Goal: Check status: Check status

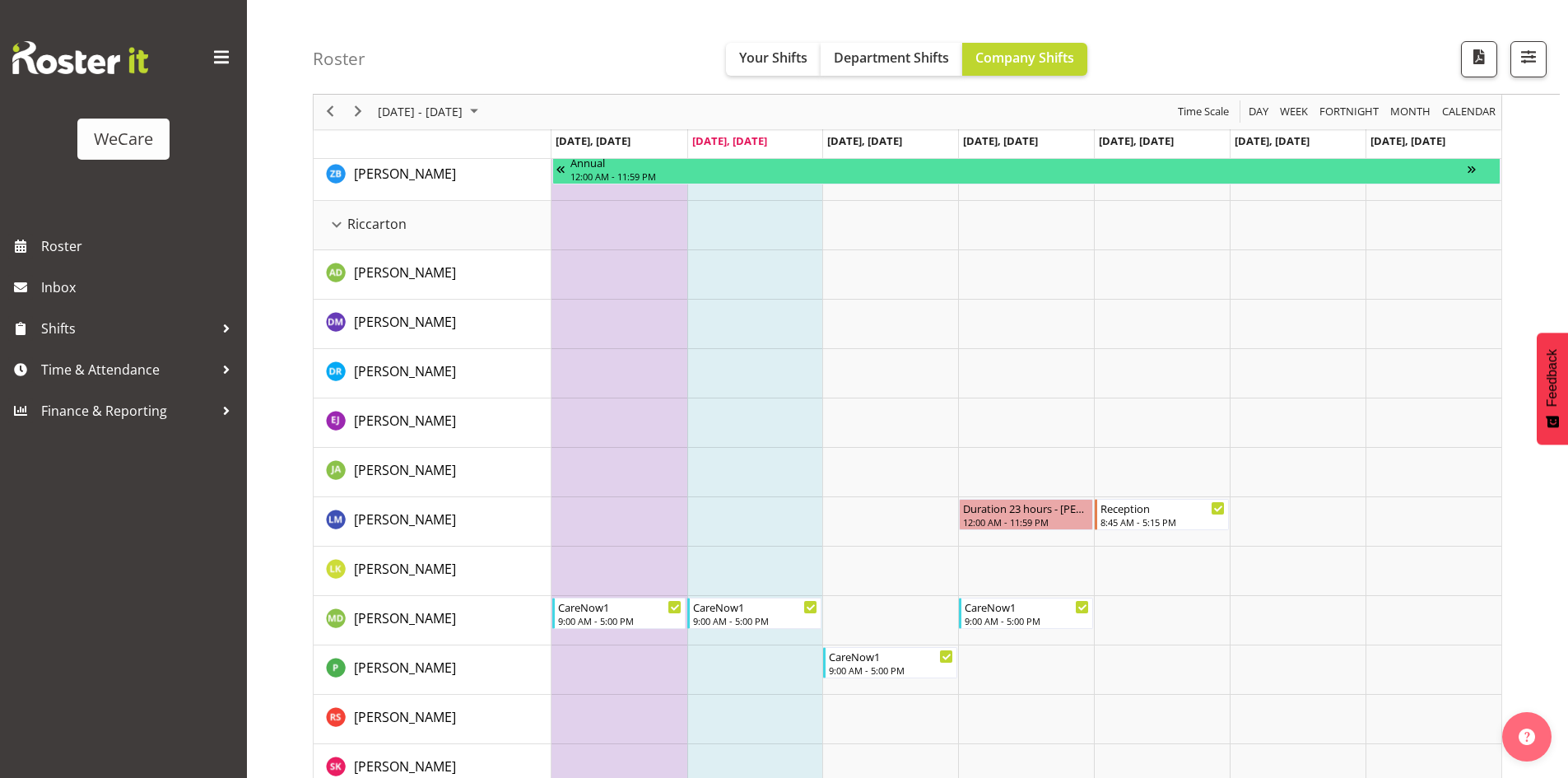
scroll to position [3320, 0]
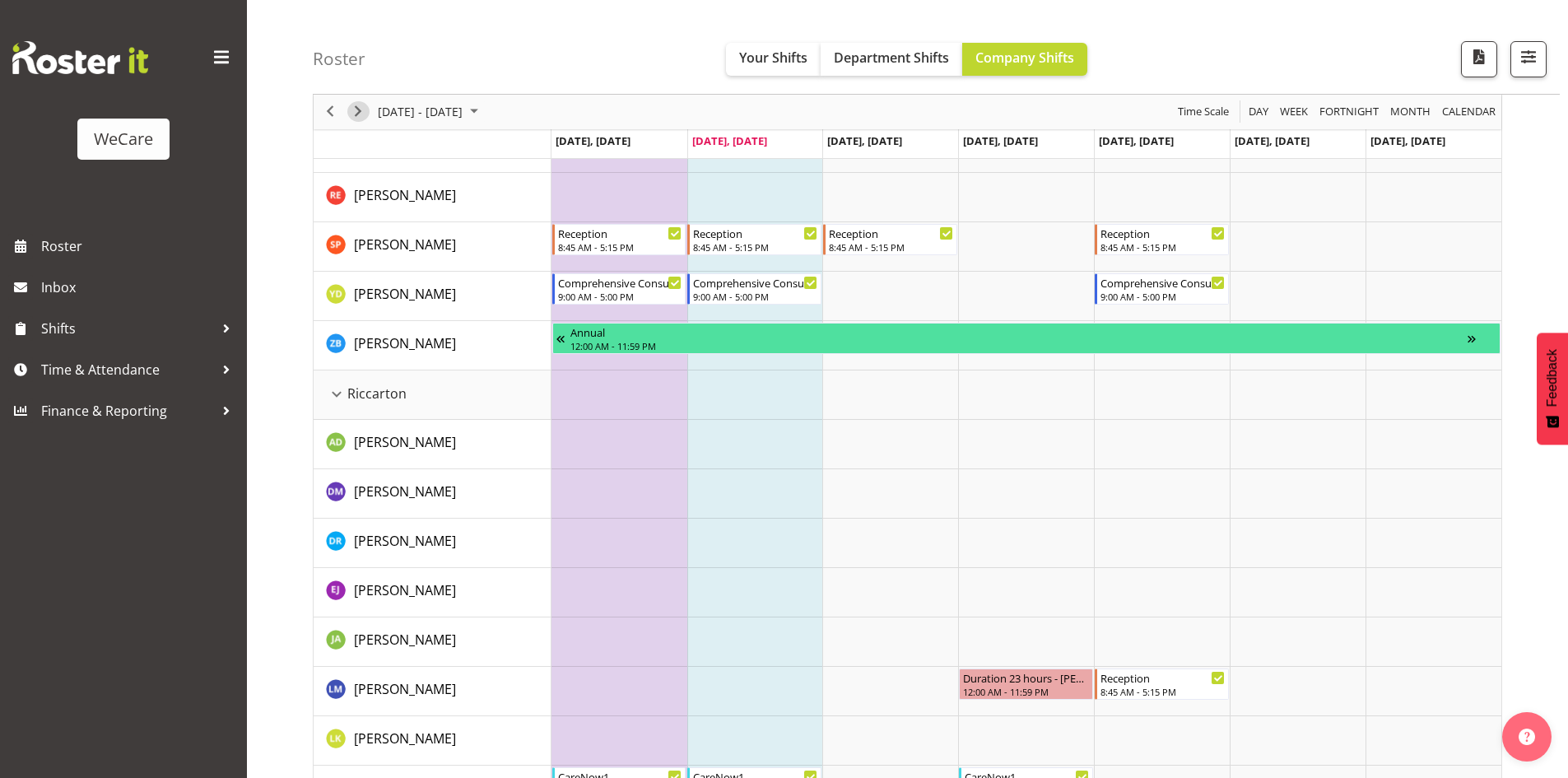
click at [360, 112] on span "Next" at bounding box center [358, 112] width 20 height 20
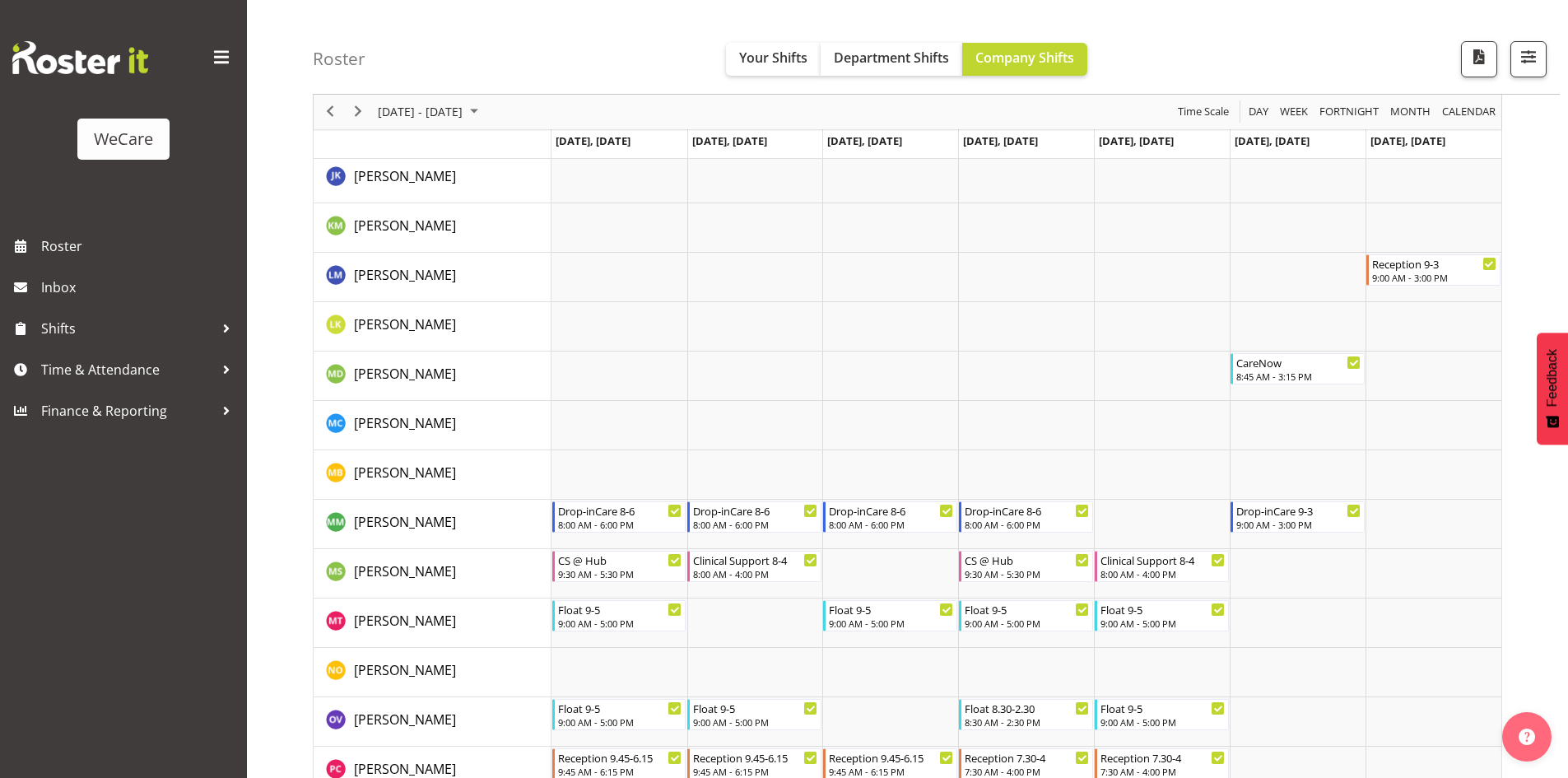
scroll to position [5389, 0]
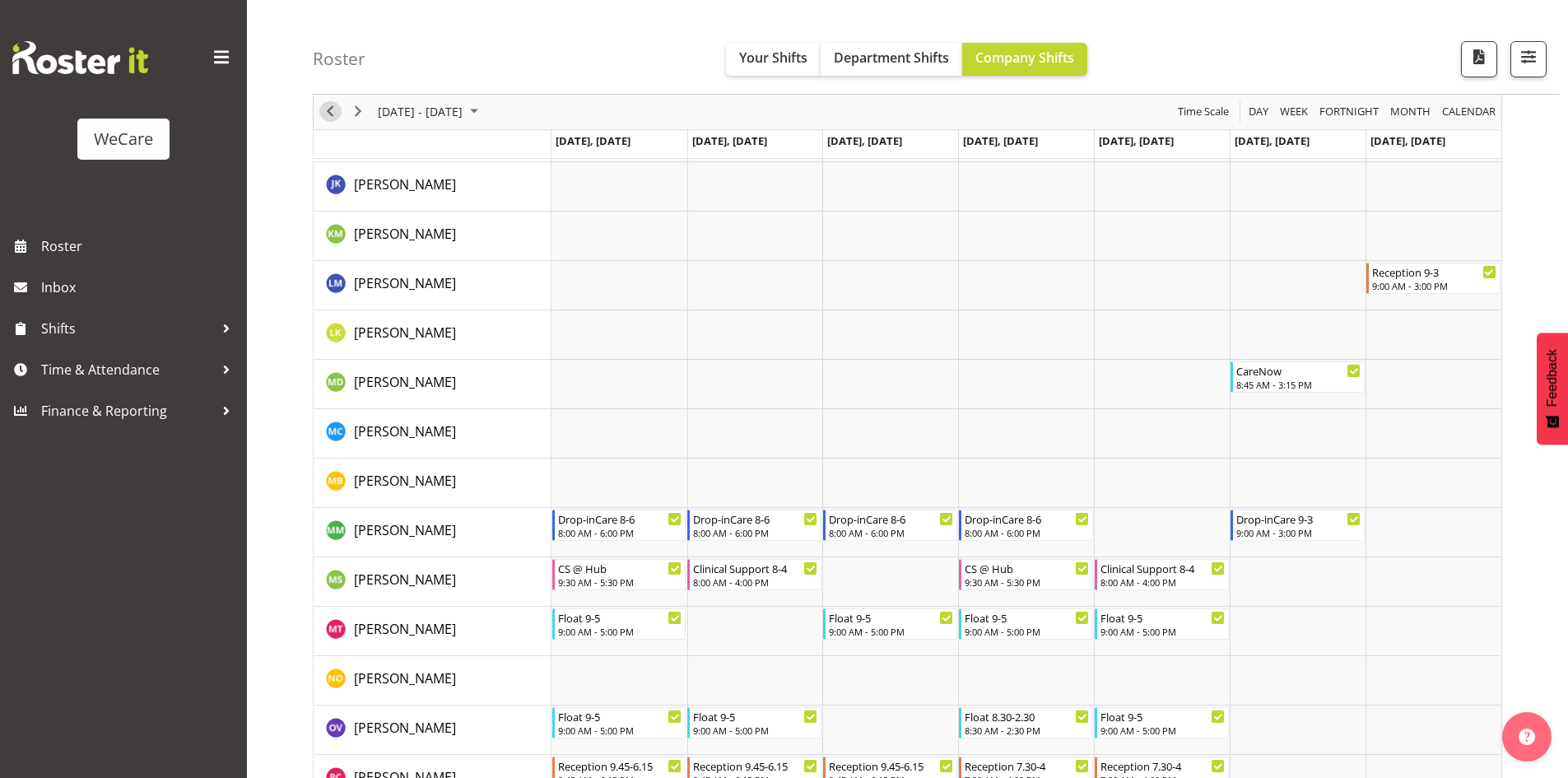
click at [324, 109] on span "Previous" at bounding box center [330, 112] width 20 height 20
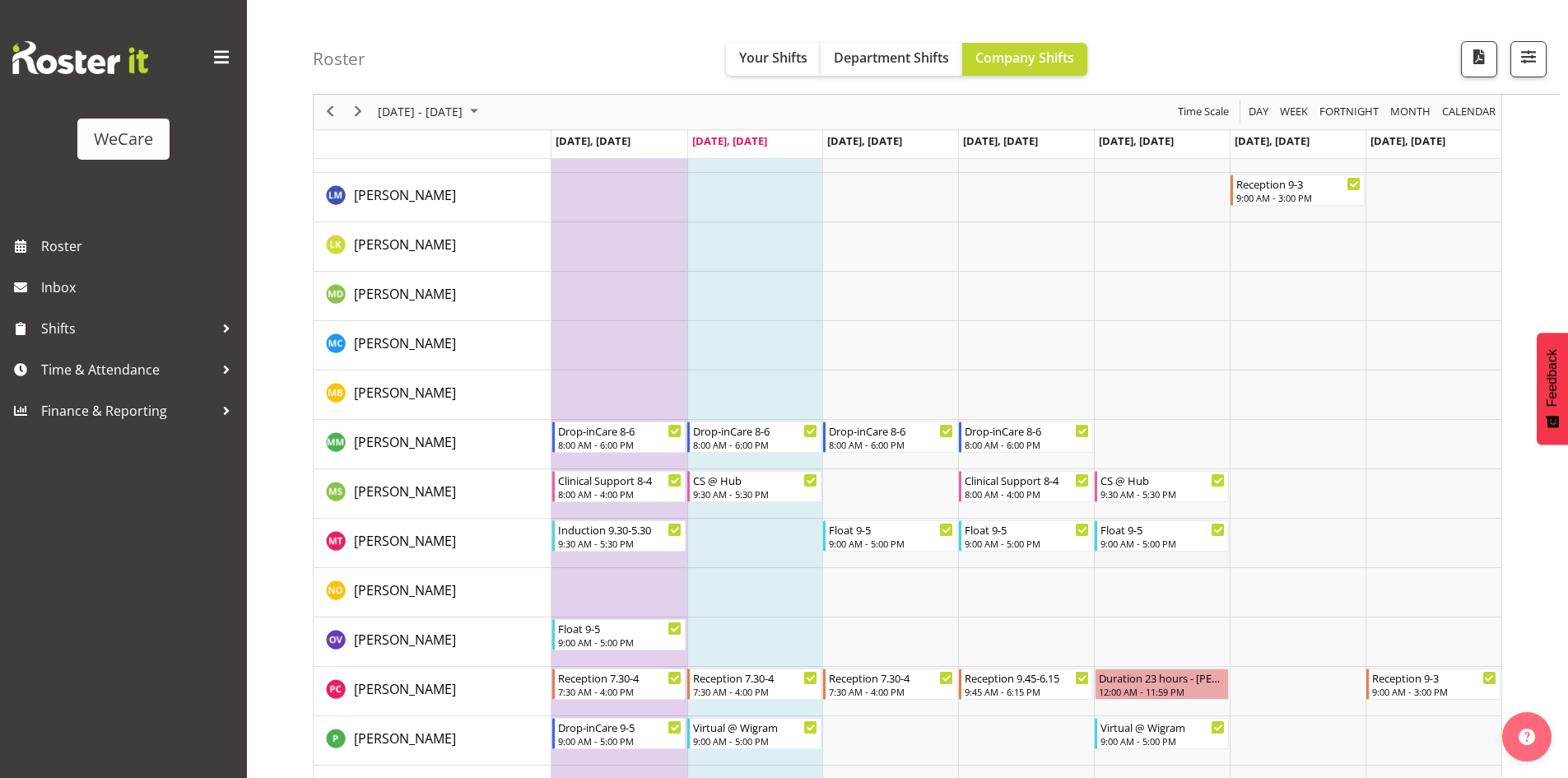
scroll to position [5504, 0]
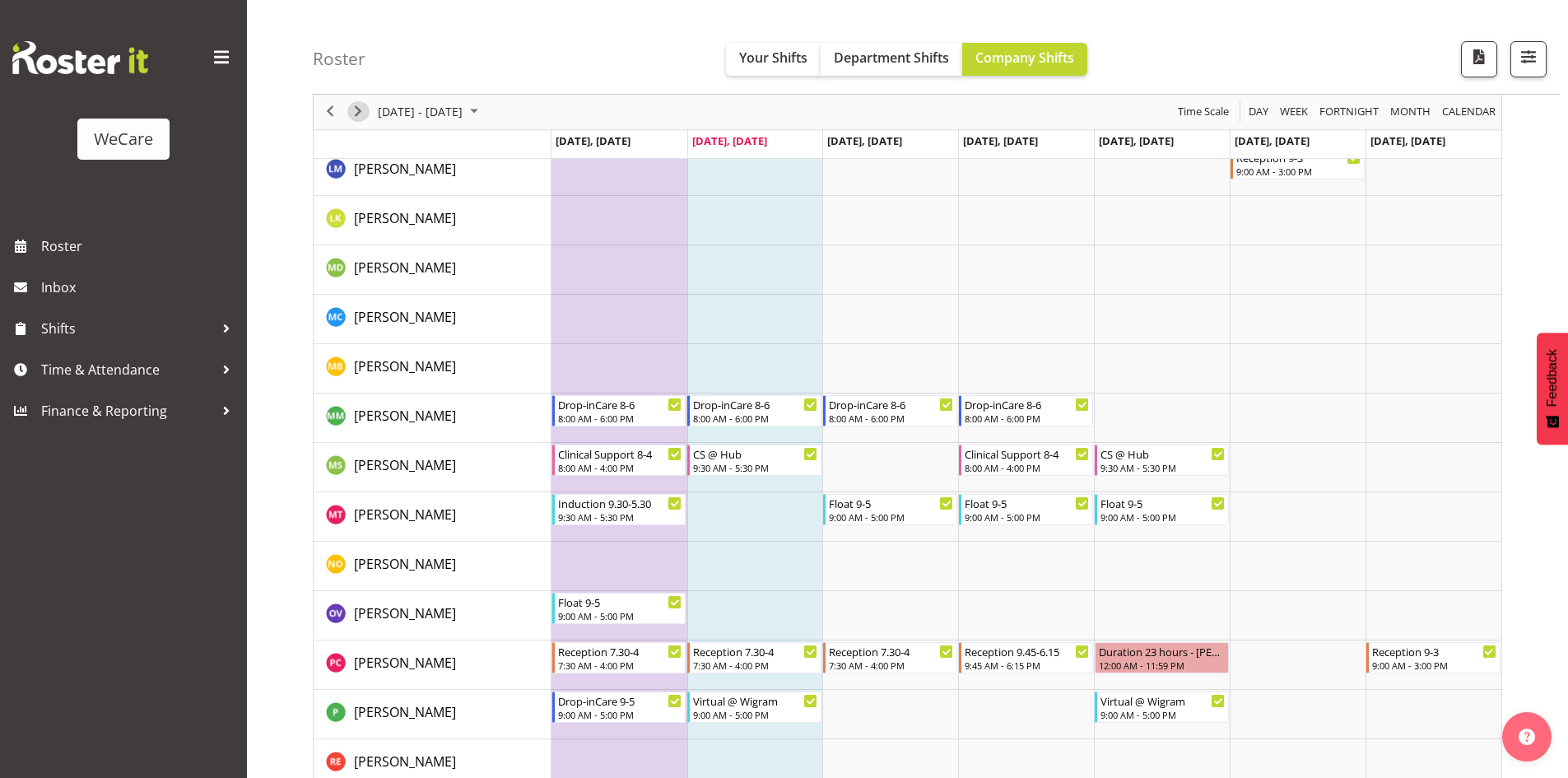
click at [361, 111] on span "Next" at bounding box center [358, 112] width 20 height 20
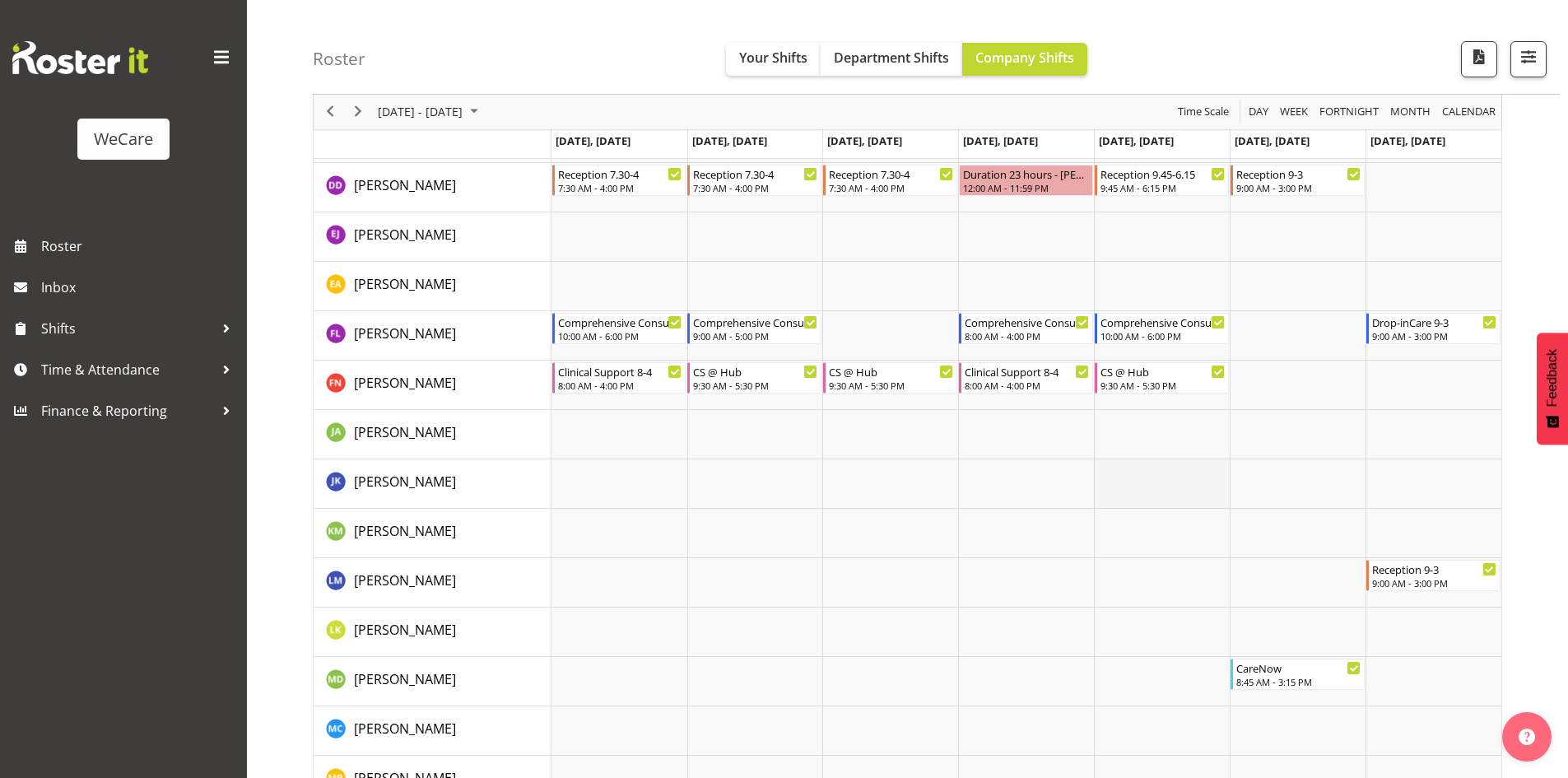
scroll to position [5010, 0]
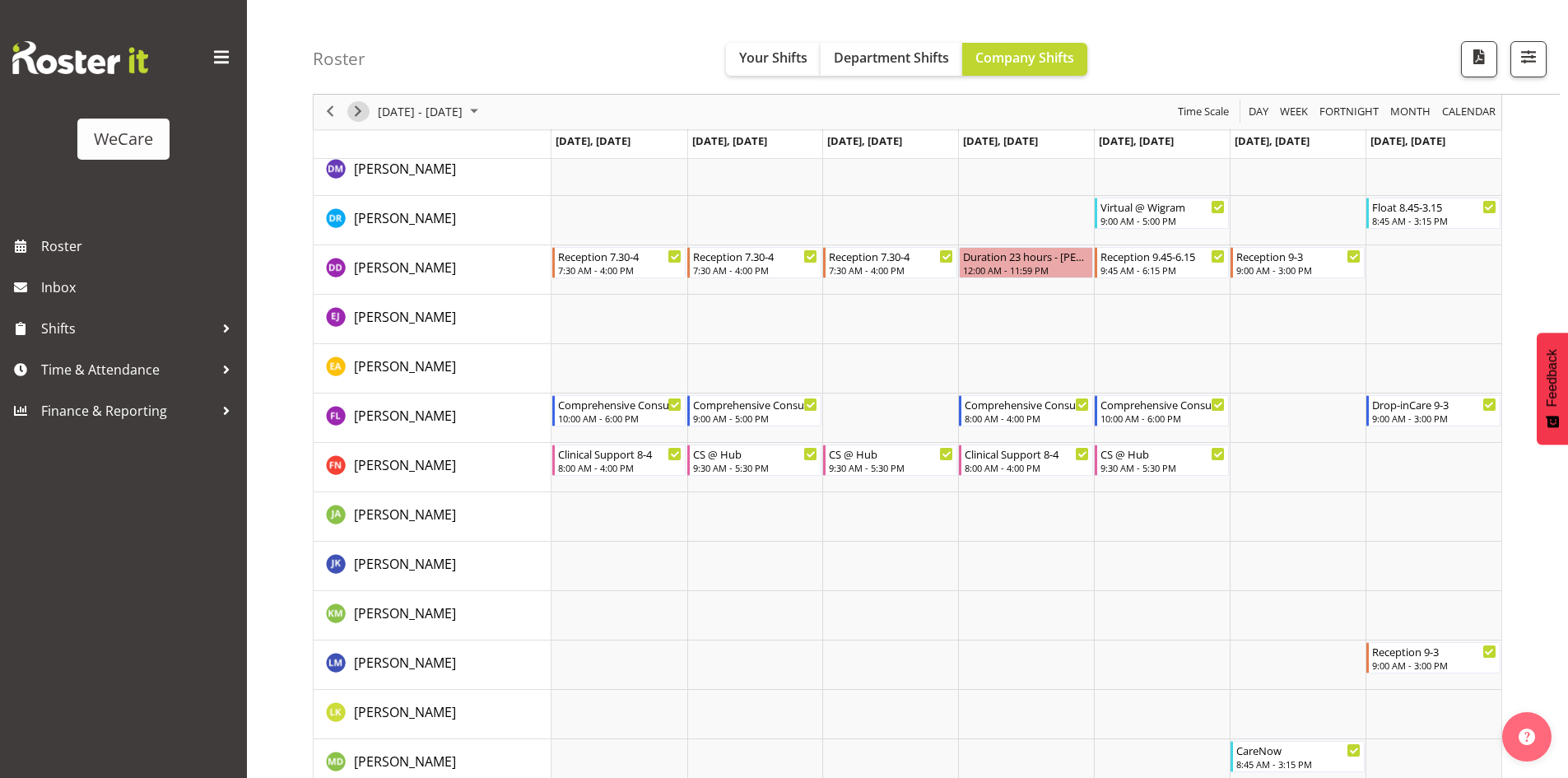
click at [364, 112] on span "Next" at bounding box center [358, 112] width 20 height 20
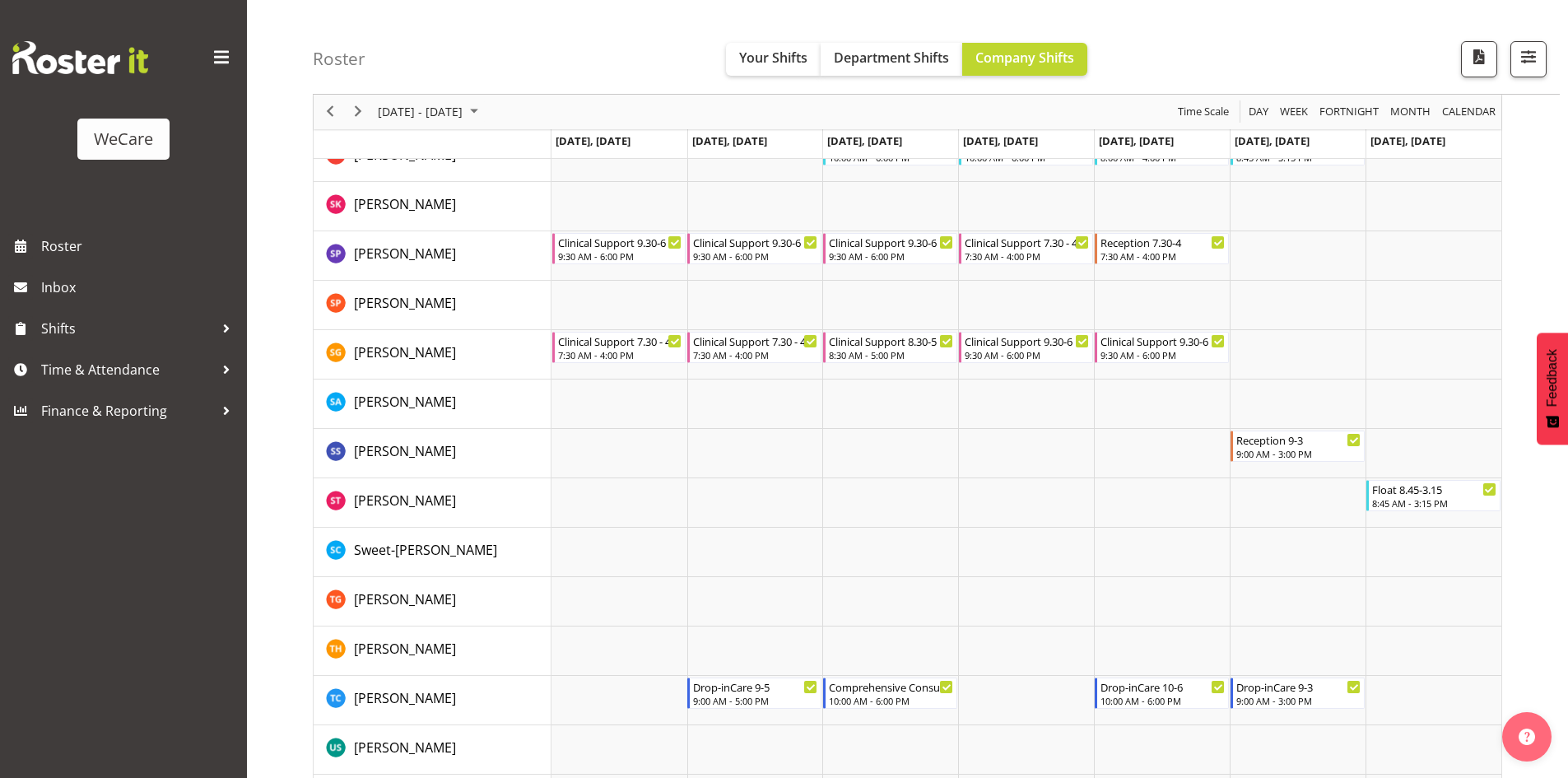
scroll to position [6336, 0]
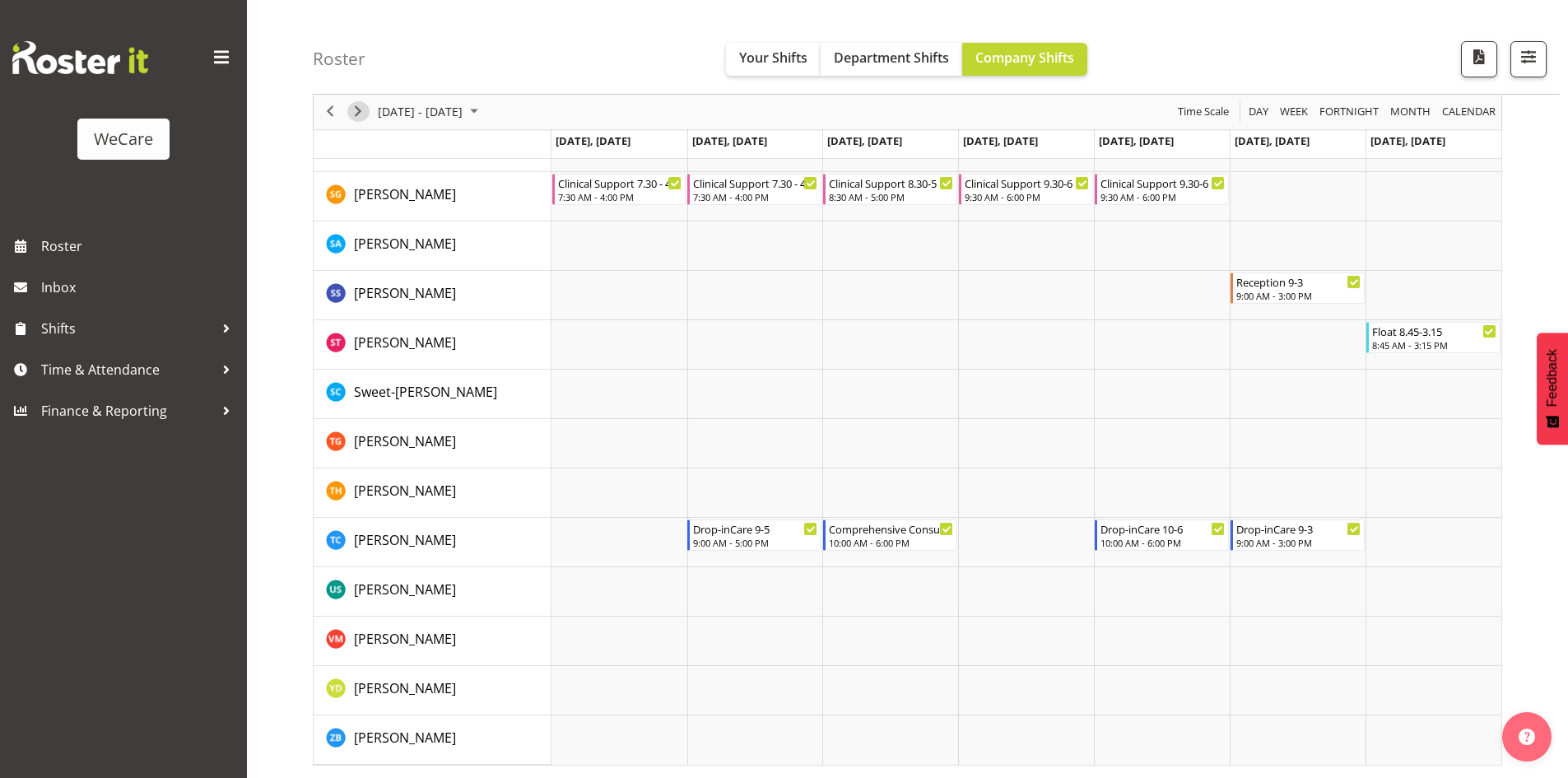
click at [353, 112] on span "Next" at bounding box center [358, 112] width 20 height 20
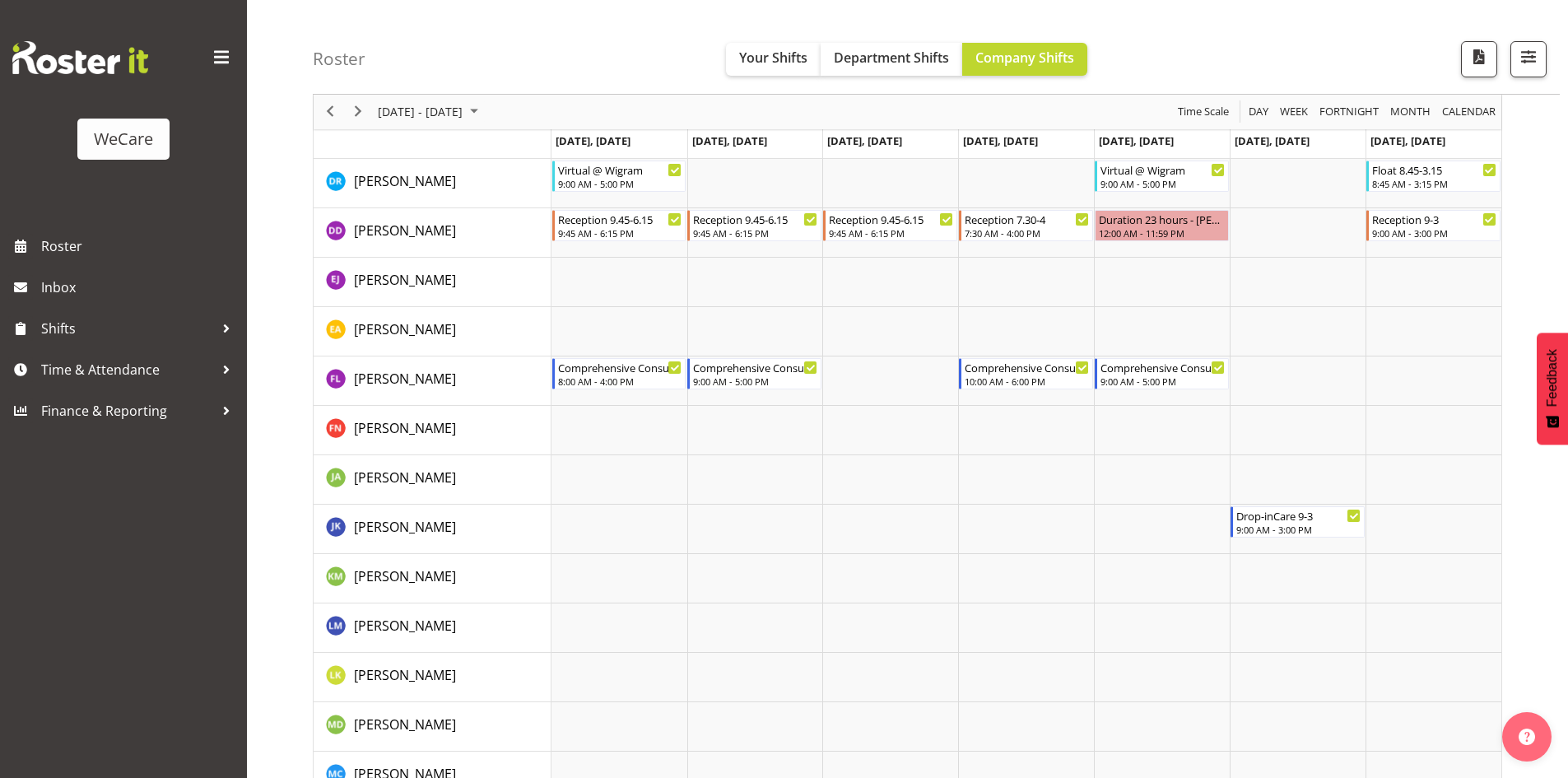
scroll to position [4936, 0]
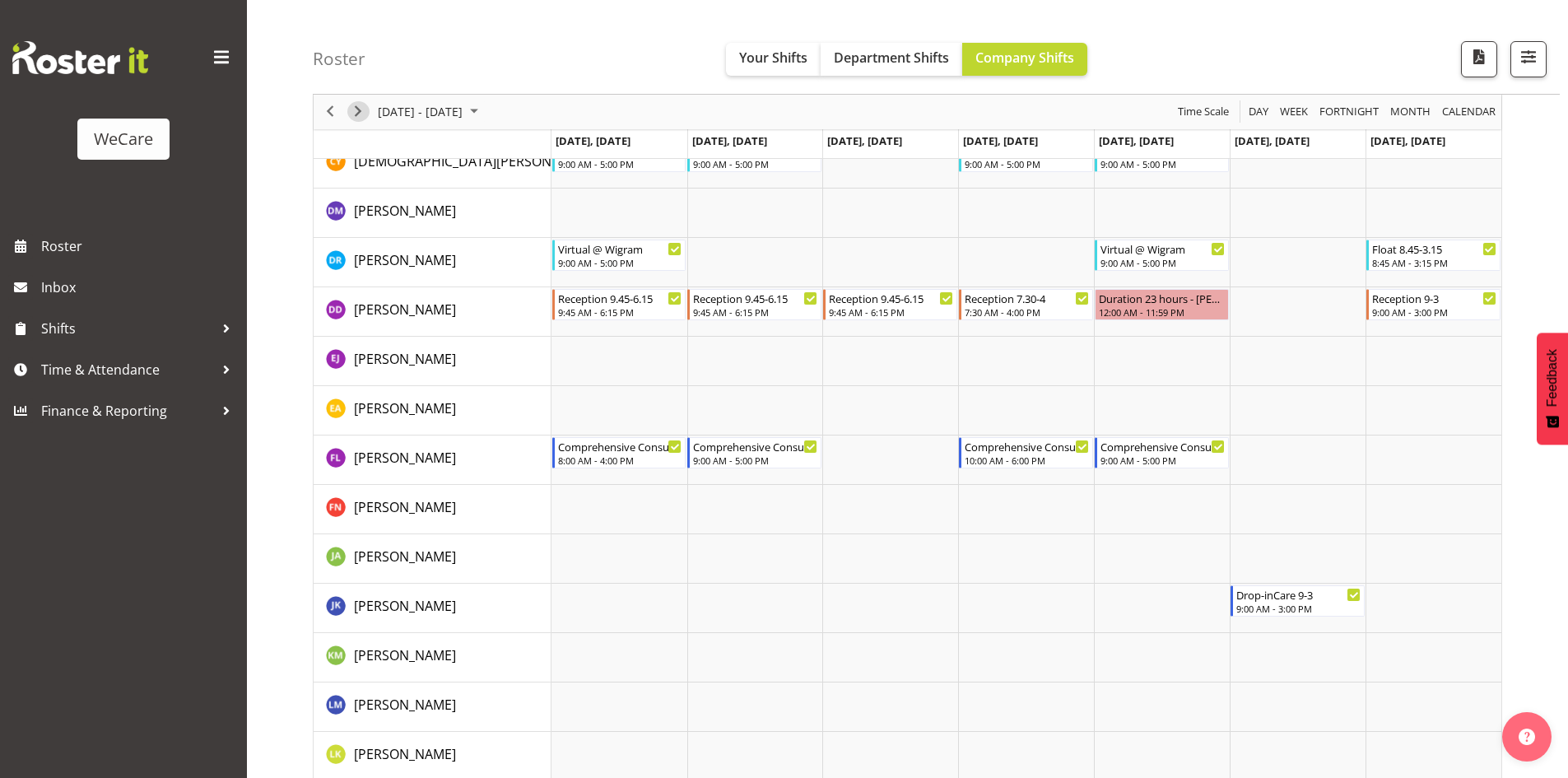
click at [358, 111] on span "Next" at bounding box center [358, 112] width 20 height 20
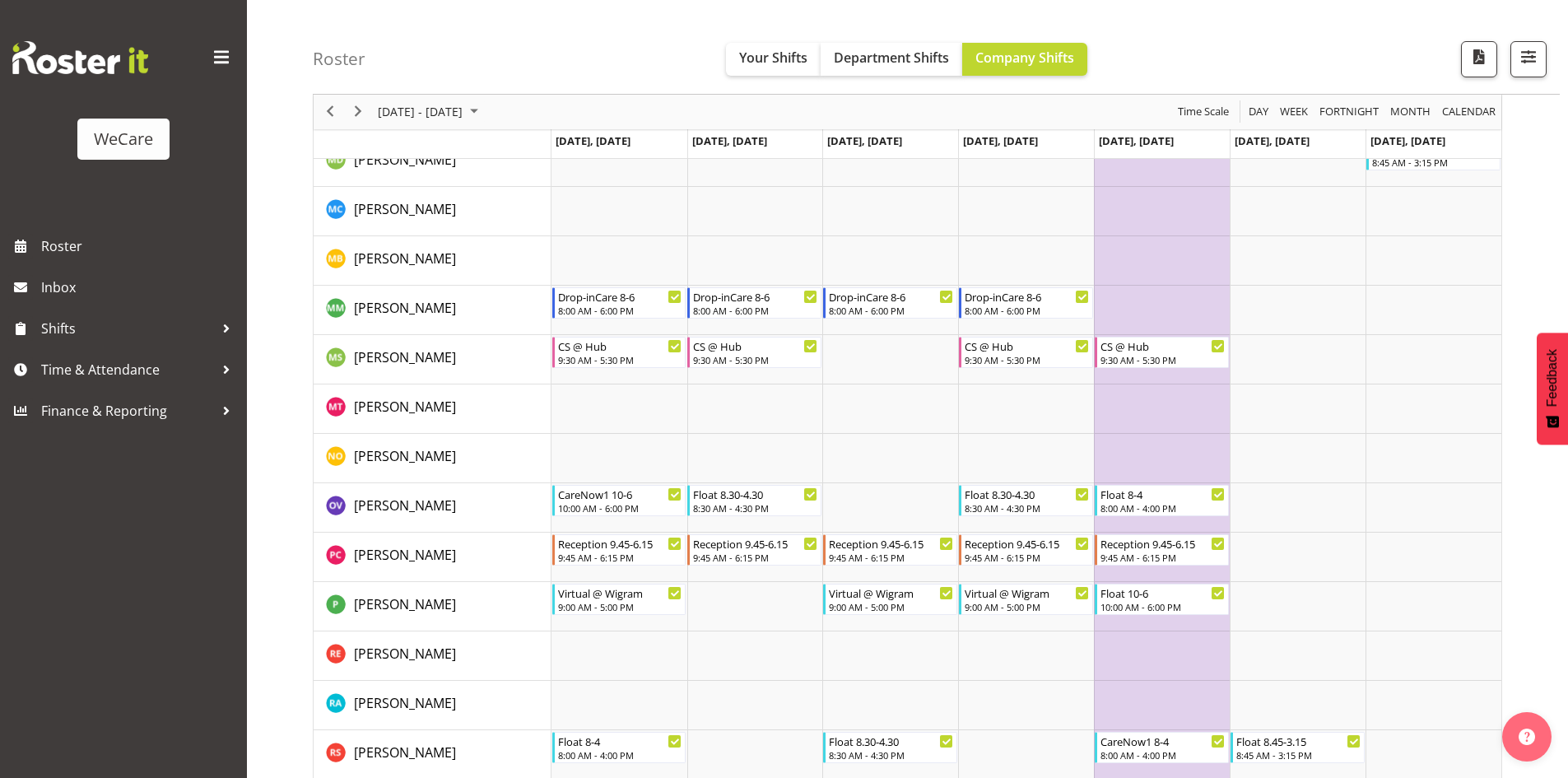
scroll to position [5594, 0]
